Goal: Information Seeking & Learning: Learn about a topic

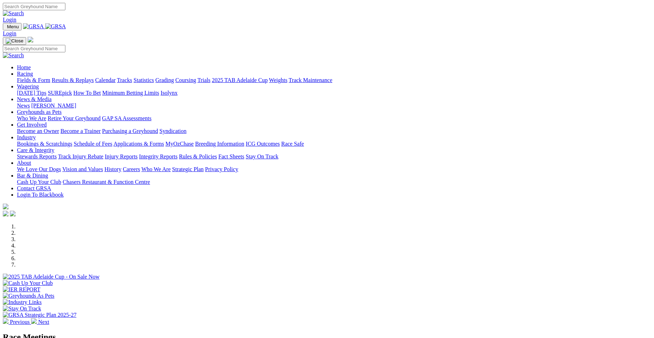
select select "QLD"
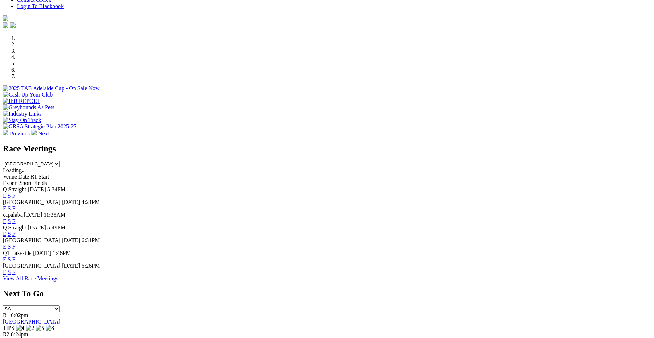
scroll to position [222, 0]
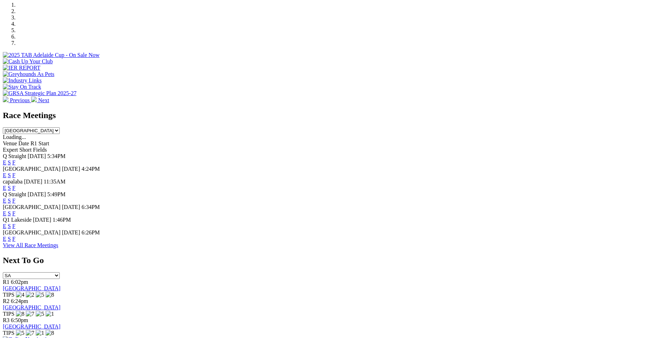
click at [16, 225] on link "F" at bounding box center [13, 226] width 3 height 6
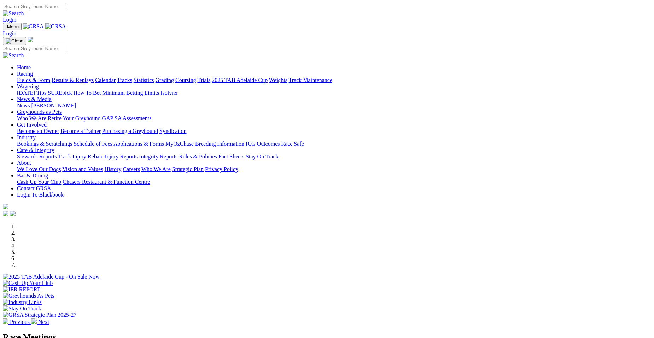
scroll to position [222, 0]
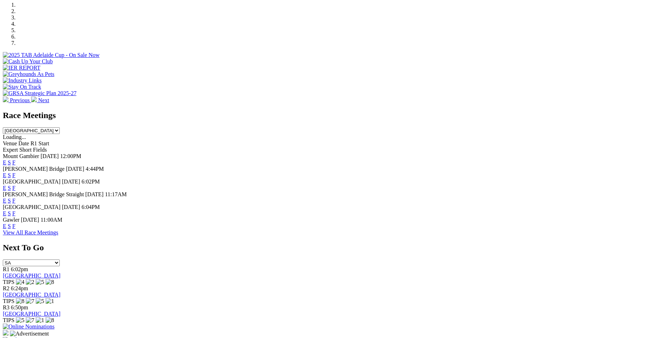
click at [60, 127] on select "South Australia New South Wales Northern Territory Queensland Tasmania Victoria…" at bounding box center [31, 130] width 57 height 7
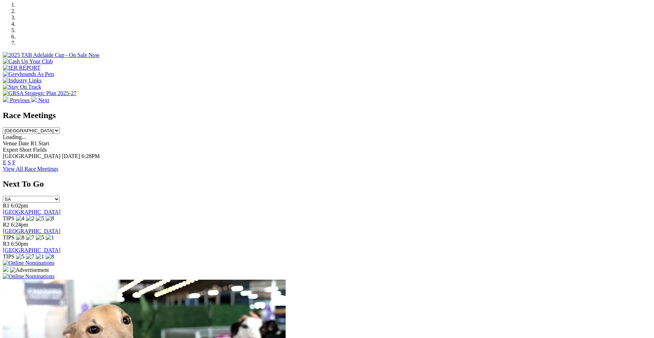
click at [60, 127] on select "South Australia New South Wales Northern Territory Queensland Tasmania Victoria…" at bounding box center [31, 130] width 57 height 7
select select "QLD"
click at [60, 127] on select "South Australia New South Wales Northern Territory Queensland Tasmania Victoria…" at bounding box center [31, 130] width 57 height 7
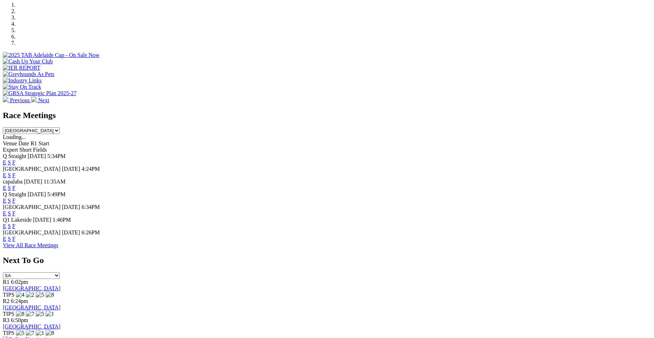
click at [16, 210] on link "F" at bounding box center [13, 213] width 3 height 6
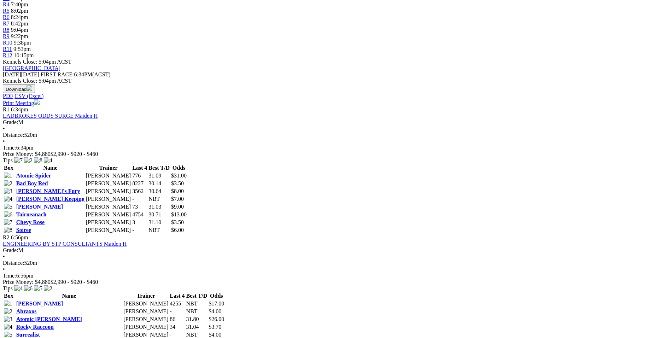
scroll to position [302, 0]
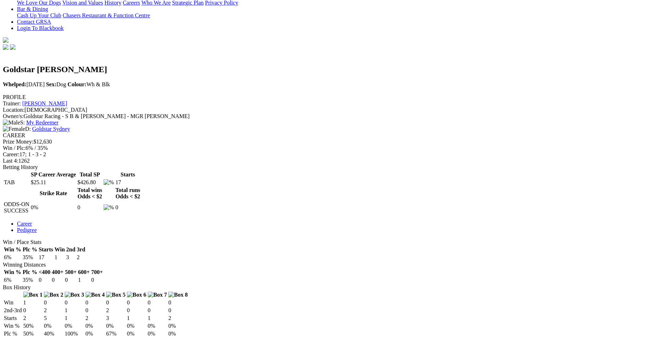
scroll to position [184, 0]
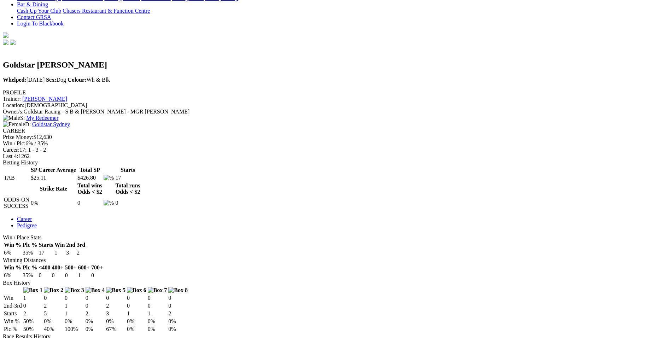
scroll to position [0, 0]
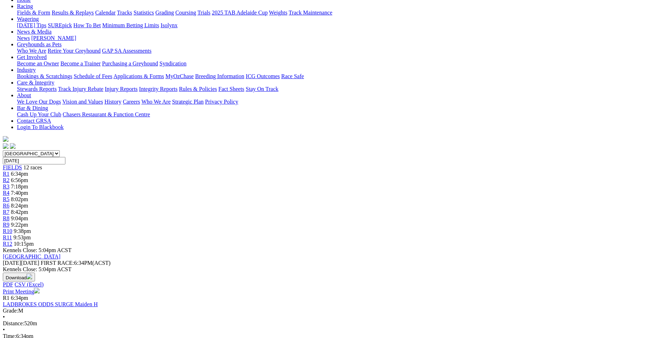
scroll to position [85, 0]
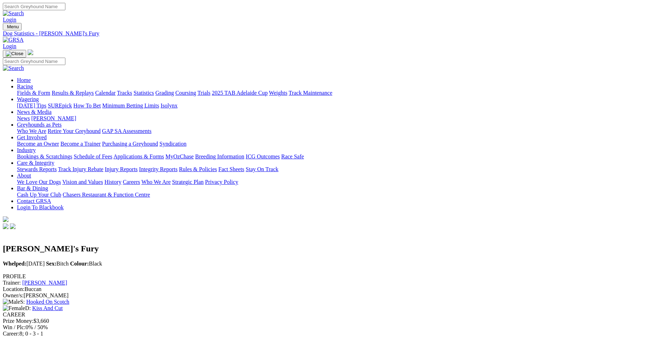
scroll to position [296, 0]
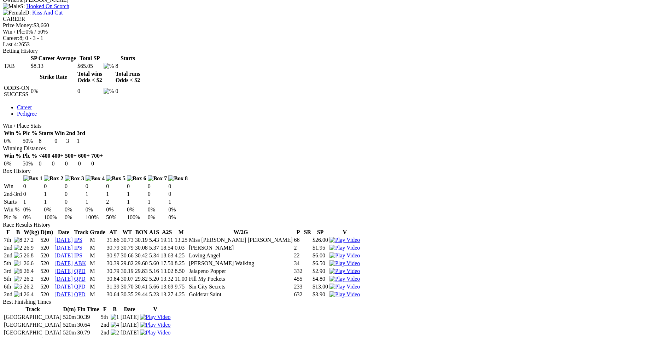
click at [360, 291] on img at bounding box center [345, 294] width 30 height 6
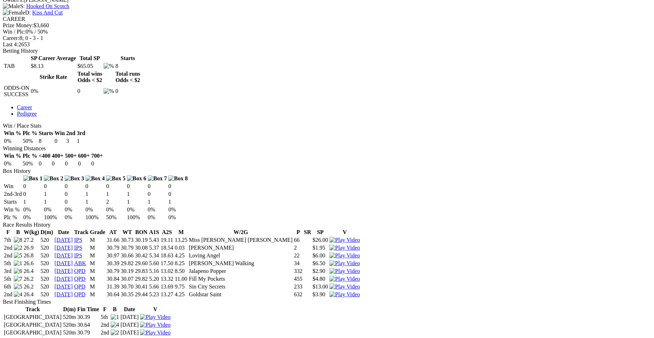
click at [360, 284] on img at bounding box center [345, 287] width 30 height 6
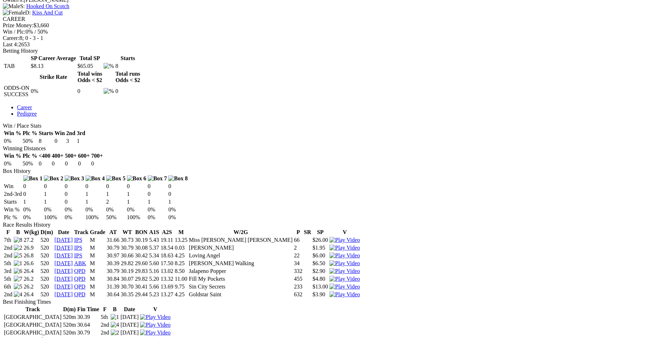
scroll to position [0, 0]
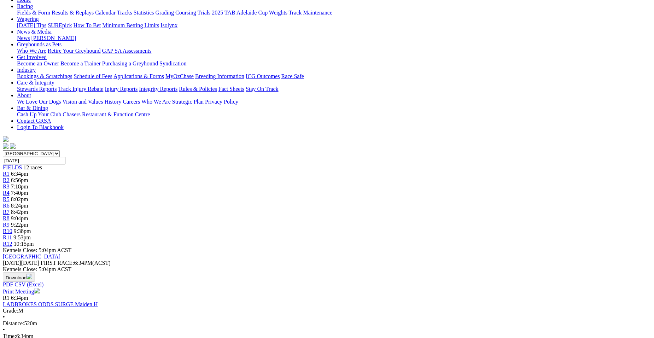
scroll to position [132, 0]
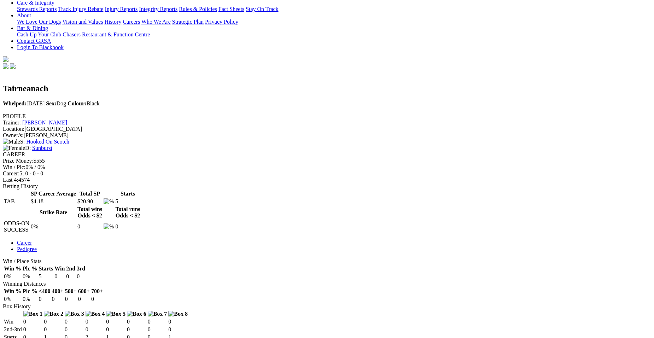
scroll to position [170, 0]
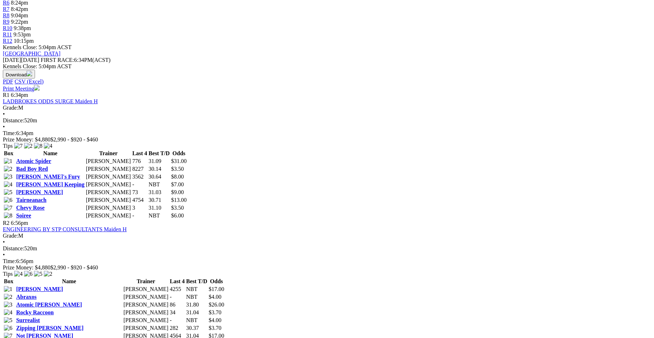
scroll to position [288, 0]
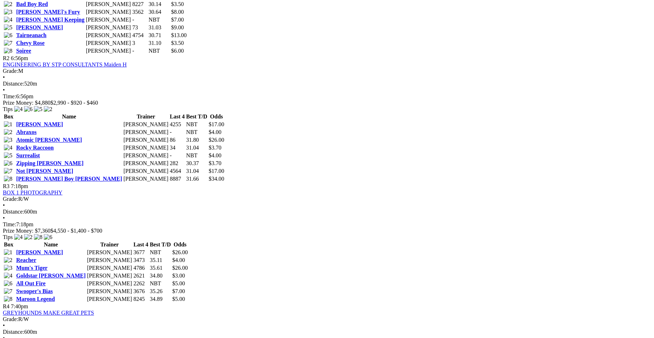
scroll to position [462, 0]
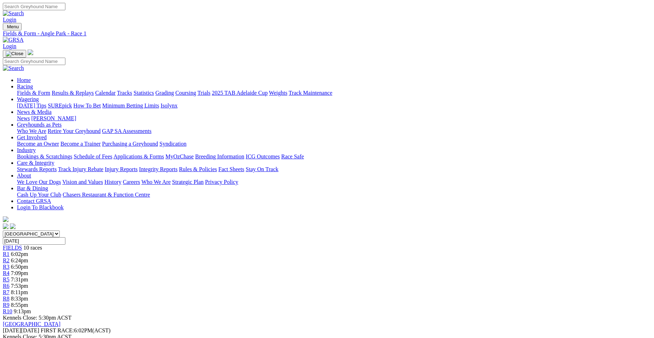
click at [28, 277] on span "7:31pm" at bounding box center [19, 280] width 17 height 6
click at [28, 283] on span "7:53pm" at bounding box center [19, 286] width 17 height 6
click at [28, 289] on span "8:11pm" at bounding box center [19, 292] width 17 height 6
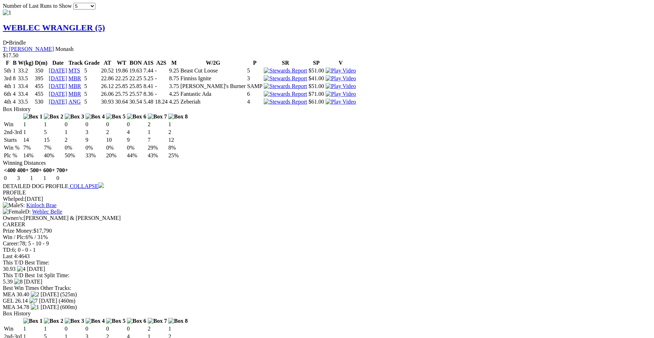
scroll to position [637, 0]
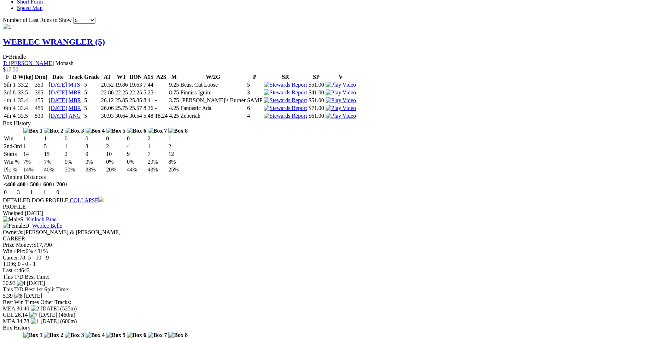
drag, startPoint x: 650, startPoint y: 30, endPoint x: 652, endPoint y: 33, distance: 3.6
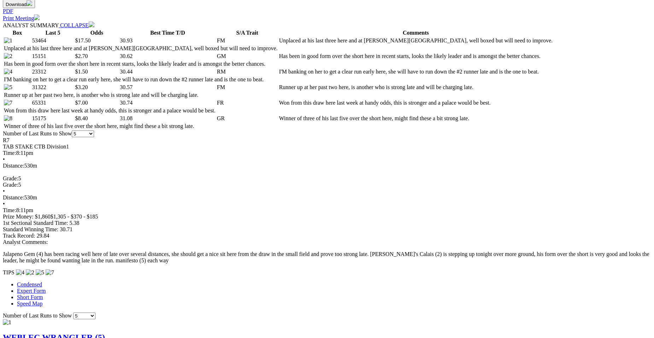
scroll to position [45, 0]
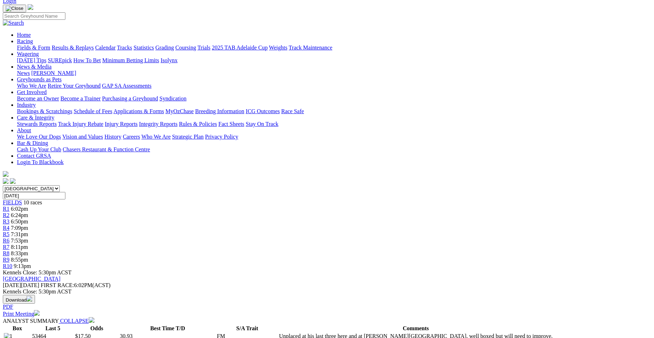
click at [10, 250] on link "R8" at bounding box center [6, 253] width 7 height 6
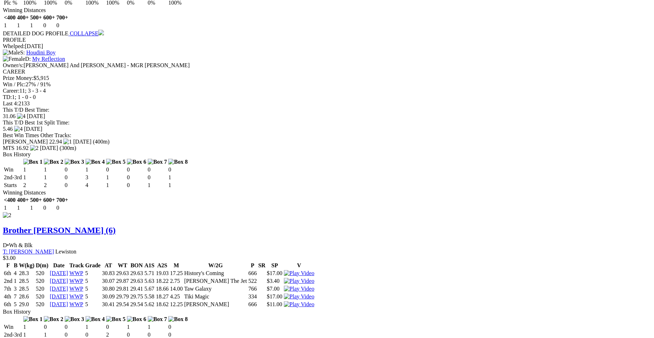
scroll to position [840, 0]
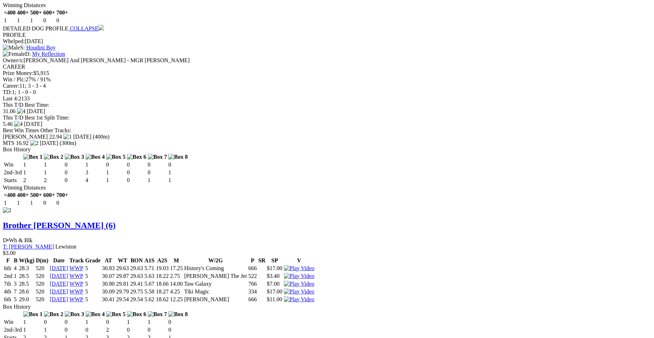
drag, startPoint x: 657, startPoint y: 333, endPoint x: 625, endPoint y: 108, distance: 227.5
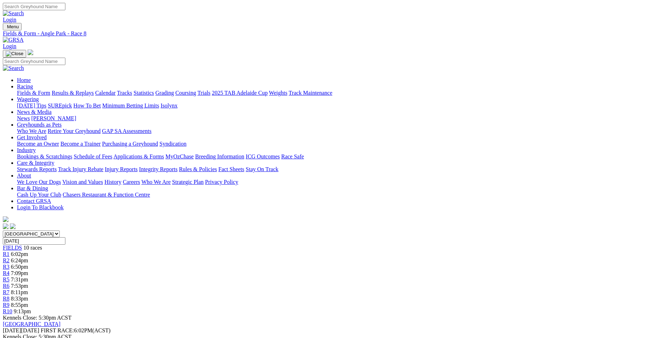
click at [404, 289] on div "R7 8:11pm" at bounding box center [327, 292] width 649 height 6
click at [28, 283] on span "7:53pm" at bounding box center [19, 286] width 17 height 6
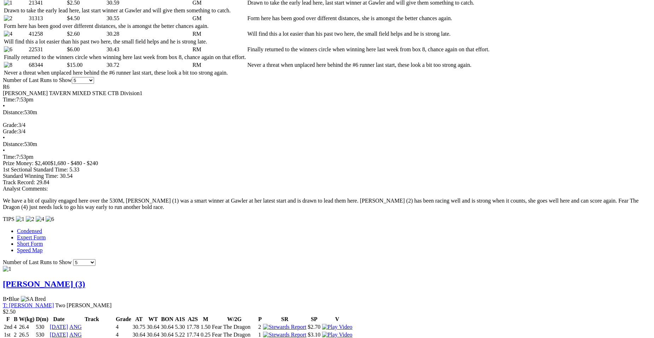
scroll to position [83, 0]
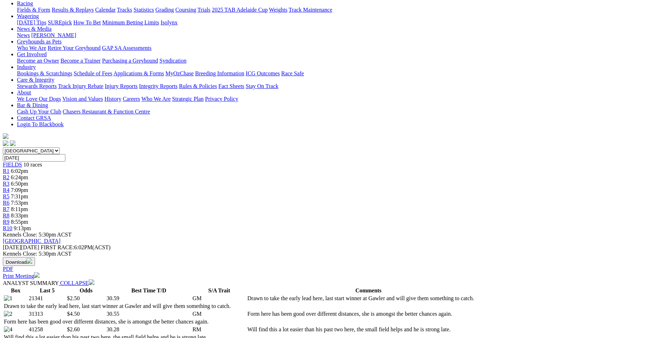
click at [10, 213] on span "R8" at bounding box center [6, 216] width 7 height 6
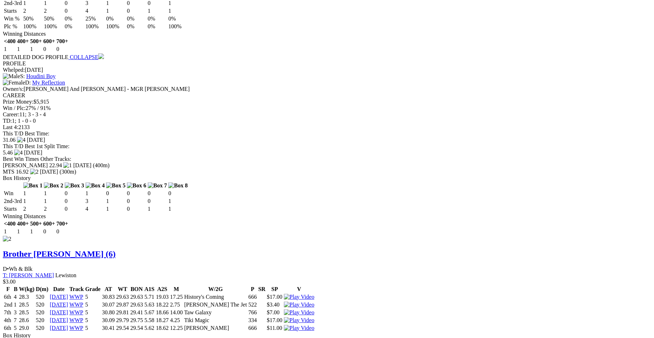
scroll to position [830, 0]
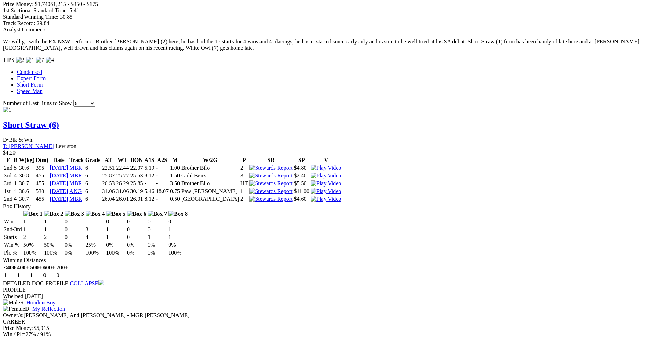
scroll to position [566, 0]
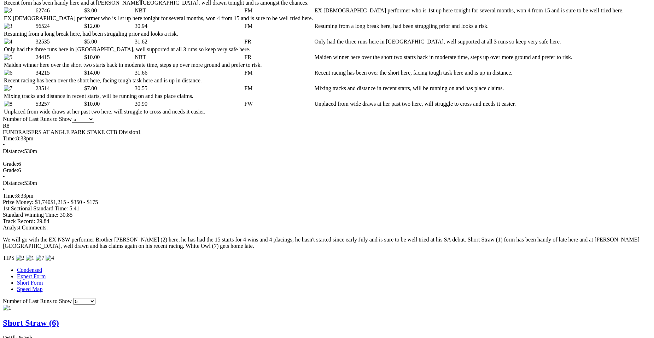
scroll to position [372, 0]
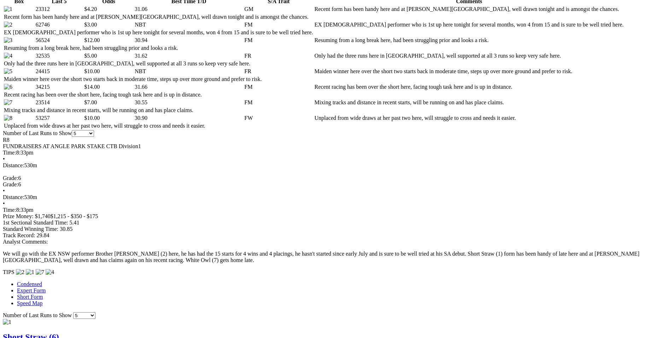
scroll to position [77, 0]
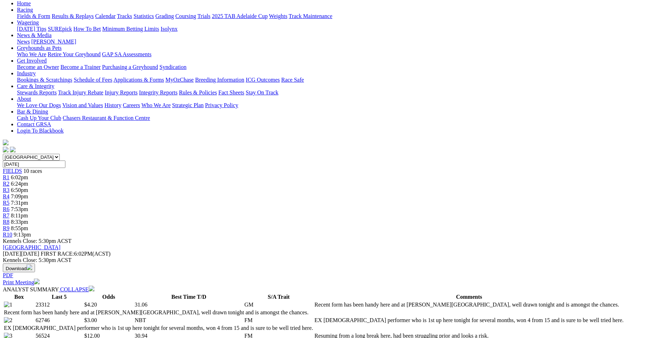
click at [333, 200] on div "R5 7:31pm" at bounding box center [327, 203] width 649 height 6
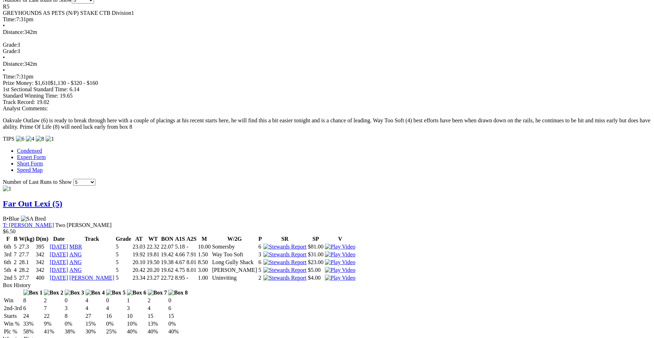
scroll to position [464, 0]
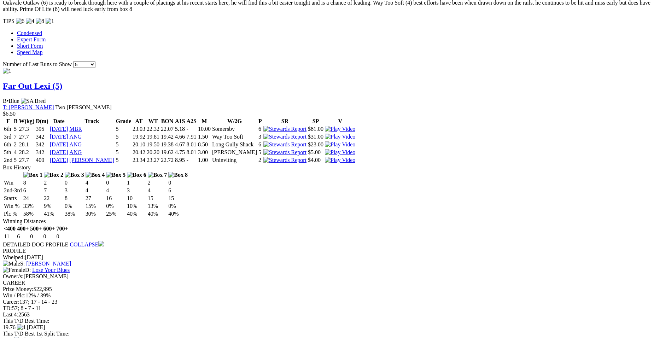
scroll to position [591, 0]
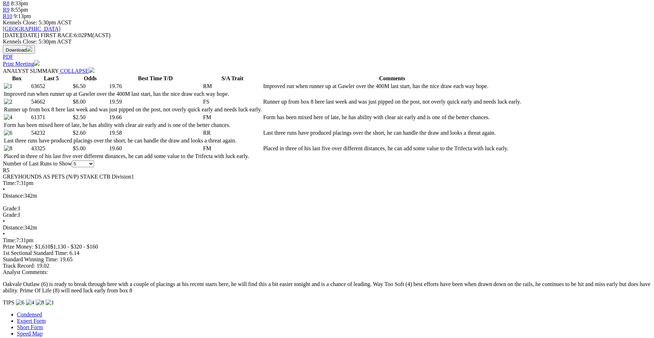
scroll to position [0, 0]
